Goal: Transaction & Acquisition: Purchase product/service

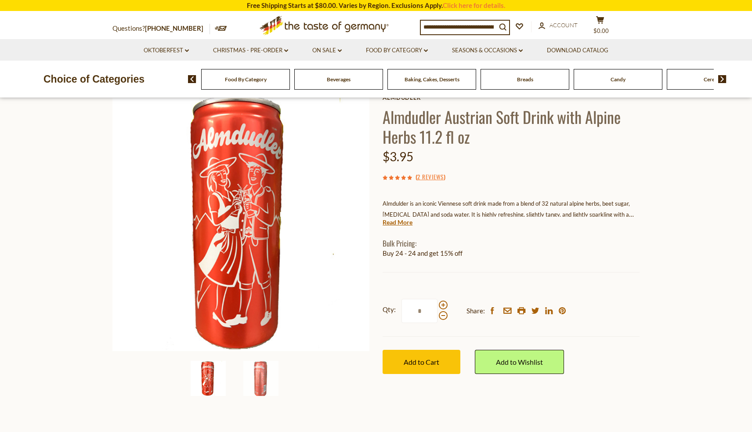
scroll to position [61, 0]
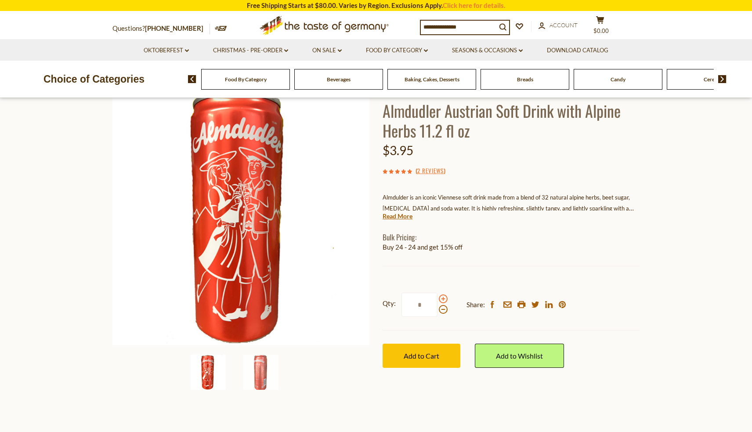
click at [443, 295] on span at bounding box center [443, 298] width 9 height 9
click at [437, 295] on input "*" at bounding box center [419, 305] width 36 height 24
click at [443, 308] on span at bounding box center [443, 309] width 9 height 9
click at [437, 308] on input "*" at bounding box center [419, 305] width 36 height 24
click at [444, 299] on span at bounding box center [443, 298] width 9 height 9
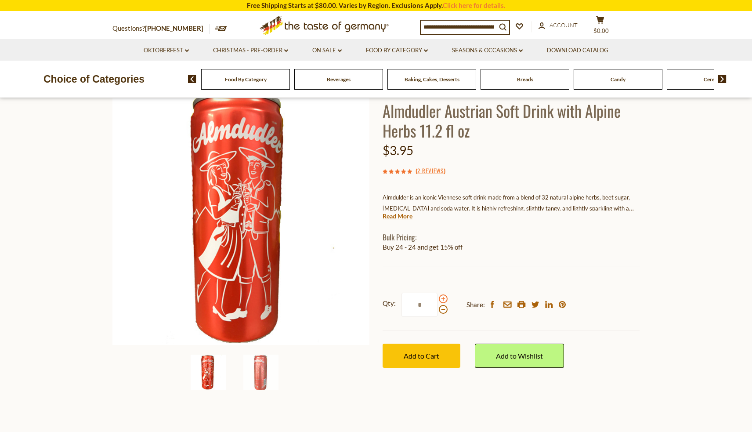
click at [437, 299] on input "*" at bounding box center [419, 305] width 36 height 24
click at [444, 299] on span at bounding box center [443, 298] width 9 height 9
click at [437, 299] on input "*" at bounding box center [419, 305] width 36 height 24
click at [443, 307] on span at bounding box center [443, 309] width 9 height 9
click at [437, 307] on input "*" at bounding box center [419, 305] width 36 height 24
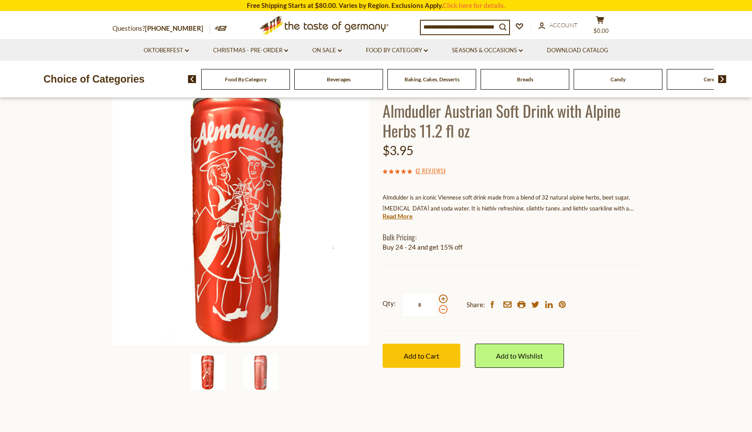
type input "*"
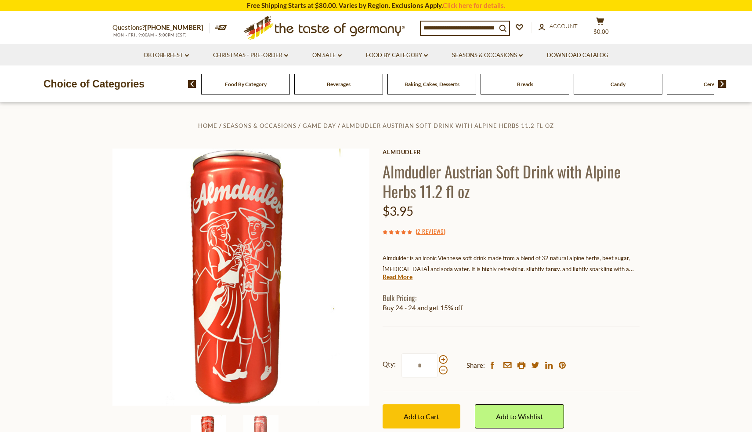
scroll to position [0, 0]
click at [408, 151] on link "Almdudler" at bounding box center [511, 151] width 257 height 7
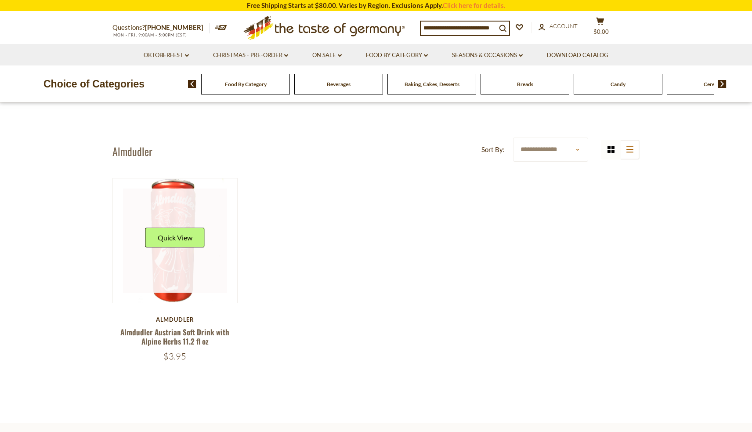
click at [188, 254] on link at bounding box center [175, 240] width 105 height 105
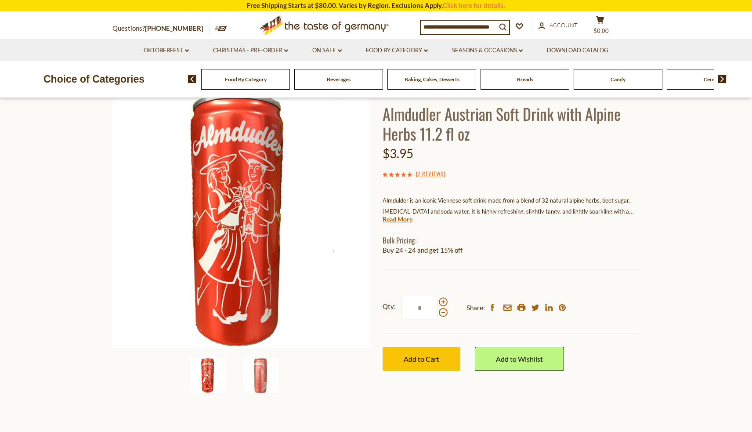
scroll to position [58, 0]
click at [444, 300] on span at bounding box center [443, 301] width 9 height 9
click at [437, 300] on input "*" at bounding box center [419, 307] width 36 height 24
click at [444, 300] on span at bounding box center [443, 301] width 9 height 9
click at [437, 300] on input "*" at bounding box center [419, 307] width 36 height 24
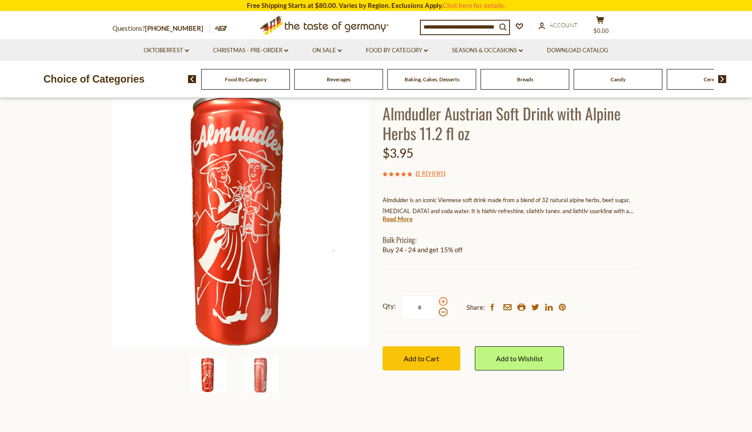
click at [444, 300] on span at bounding box center [443, 301] width 9 height 9
click at [437, 300] on input "*" at bounding box center [419, 307] width 36 height 24
type input "*"
click at [433, 351] on button "Add to Cart" at bounding box center [422, 358] width 78 height 24
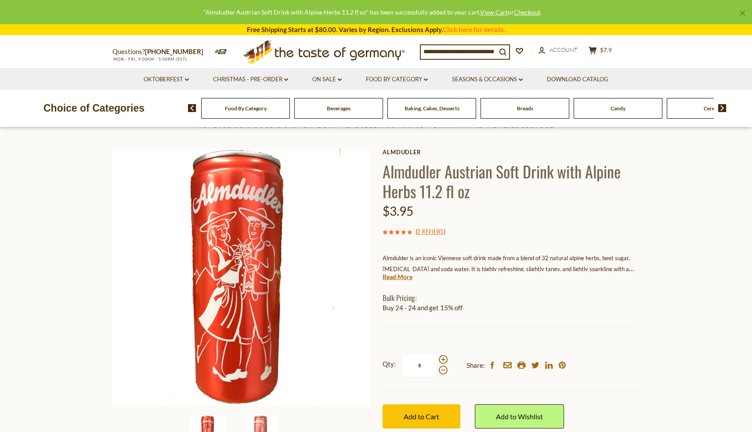
scroll to position [0, 0]
click at [456, 48] on input at bounding box center [459, 51] width 76 height 12
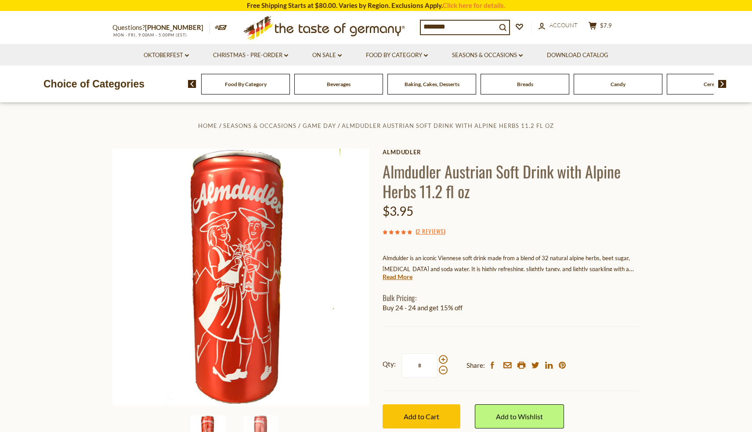
type input "*********"
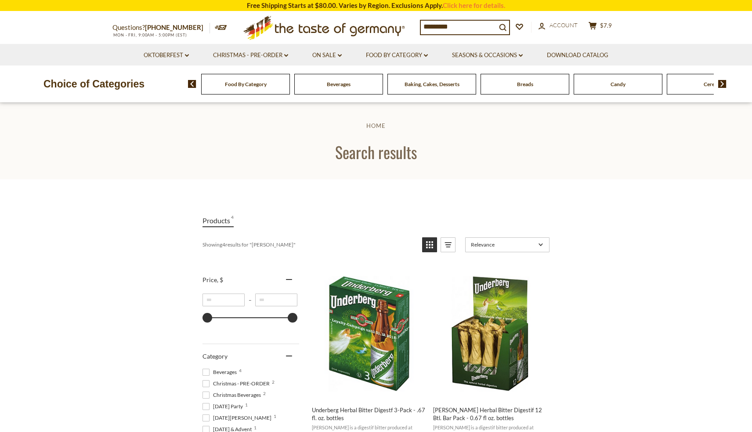
click at [467, 27] on input "*********" at bounding box center [459, 27] width 76 height 12
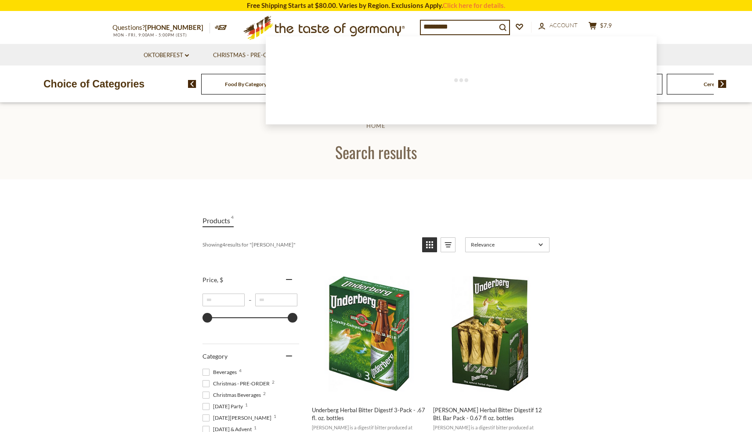
click at [467, 27] on input "*********" at bounding box center [459, 27] width 76 height 12
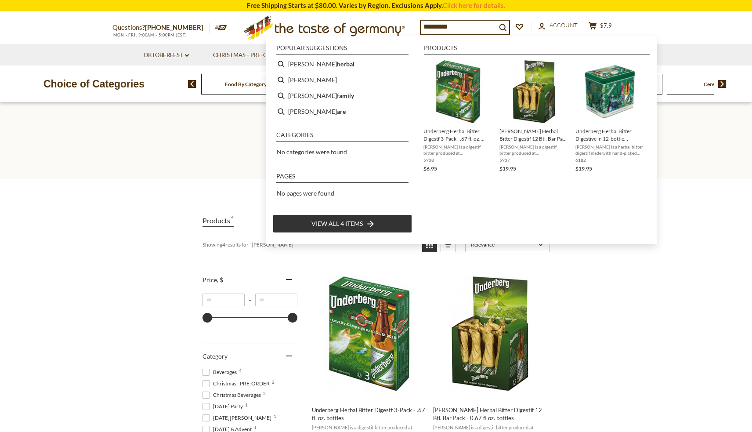
click at [467, 27] on input "*********" at bounding box center [459, 27] width 76 height 12
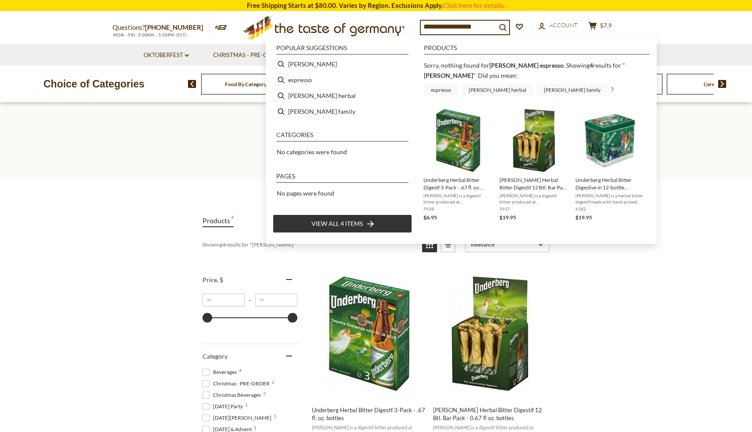
type input "*********"
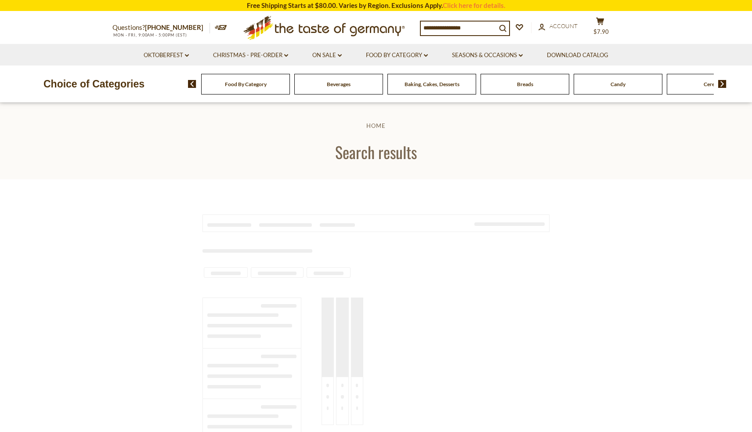
type input "*********"
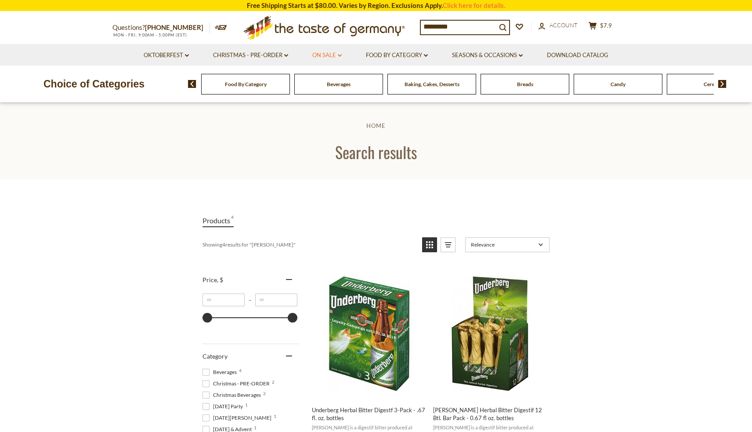
click at [327, 54] on link "On Sale dropdown_arrow" at bounding box center [326, 56] width 29 height 10
click at [181, 54] on link "Oktoberfest dropdown_arrow" at bounding box center [166, 56] width 45 height 10
click at [165, 77] on link "All Oktoberfest" at bounding box center [161, 78] width 45 height 8
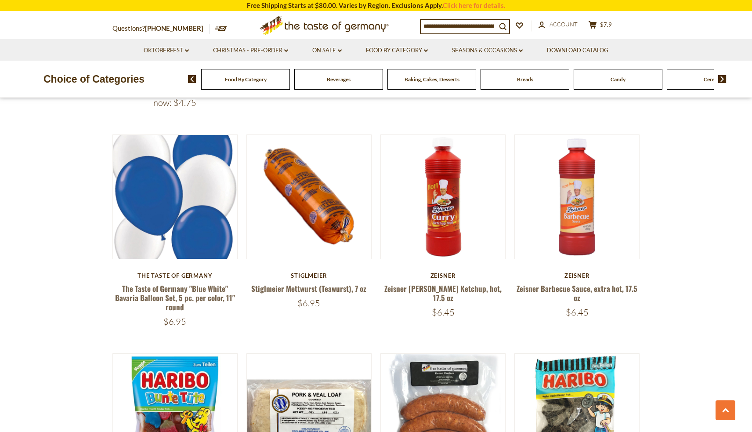
scroll to position [1662, 0]
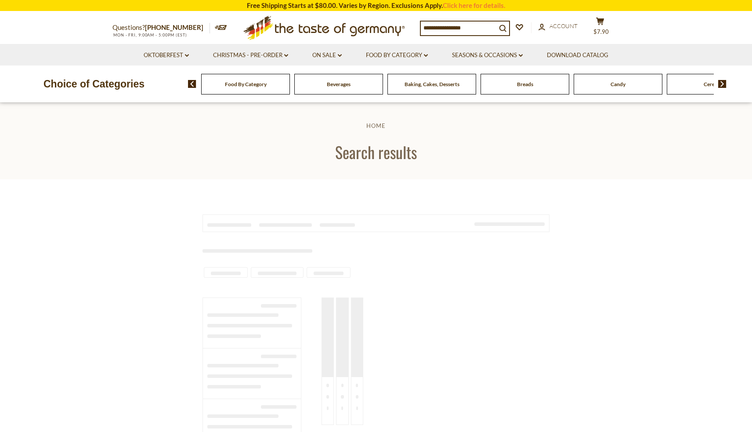
type input "*********"
